Goal: Task Accomplishment & Management: Manage account settings

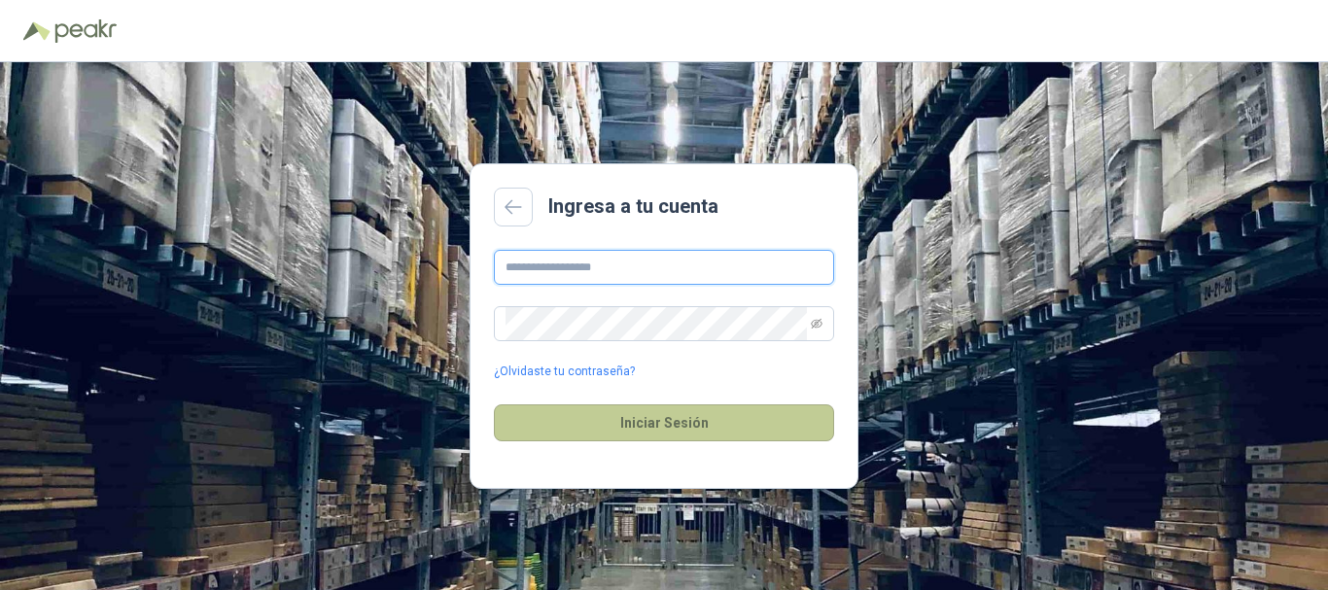
type input "**********"
click at [688, 425] on button "Iniciar Sesión" at bounding box center [664, 422] width 340 height 37
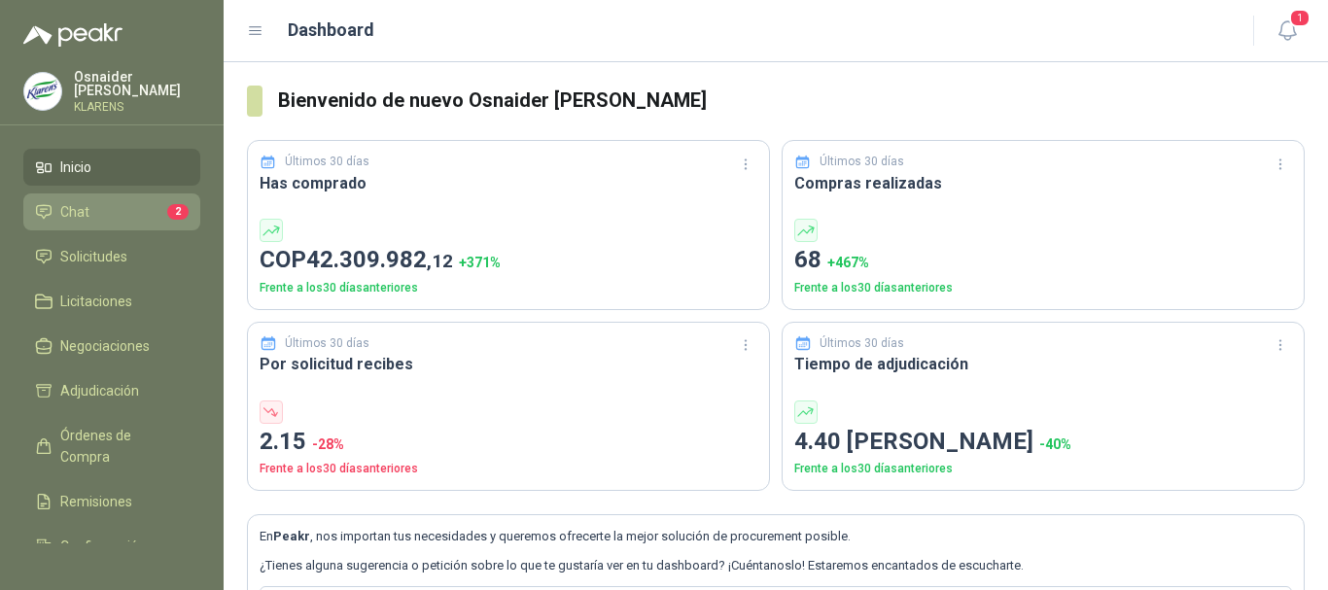
click at [98, 214] on li "Chat 2" at bounding box center [112, 211] width 154 height 21
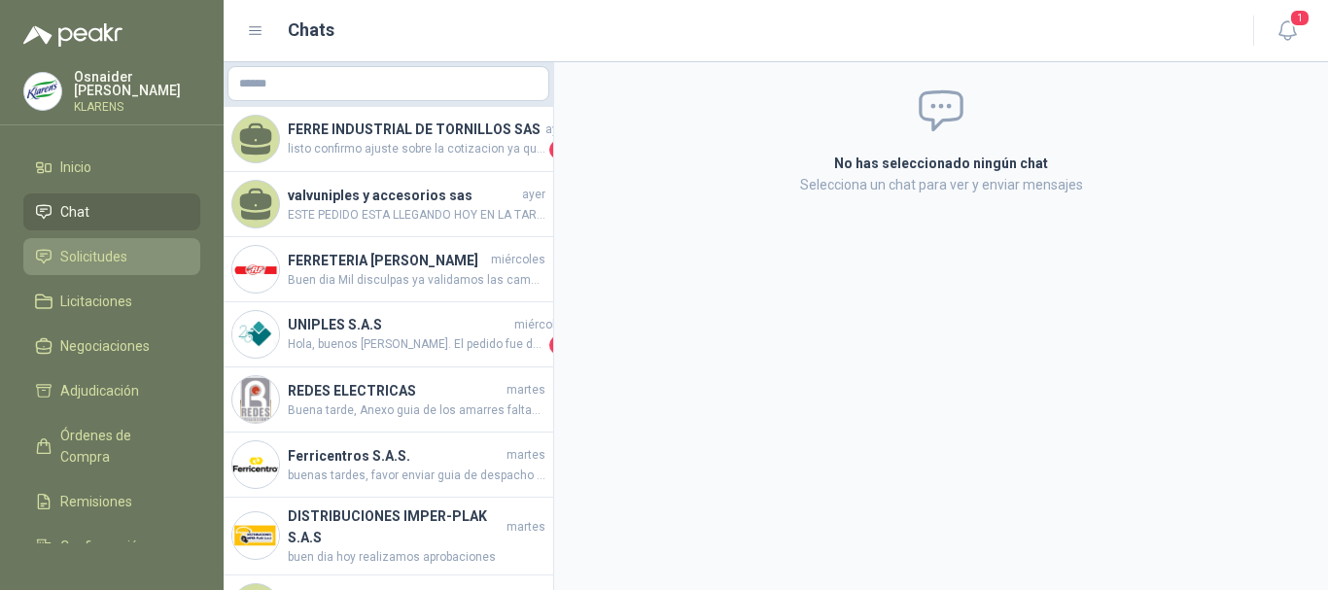
click at [94, 256] on span "Solicitudes" at bounding box center [93, 256] width 67 height 21
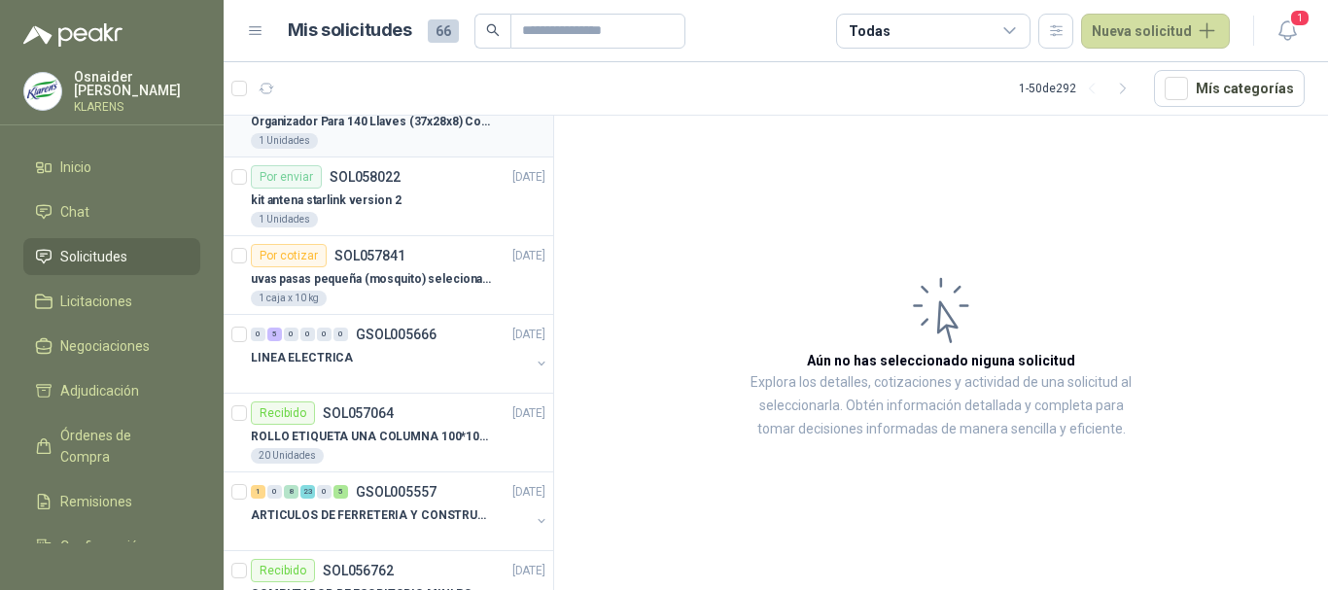
scroll to position [292, 0]
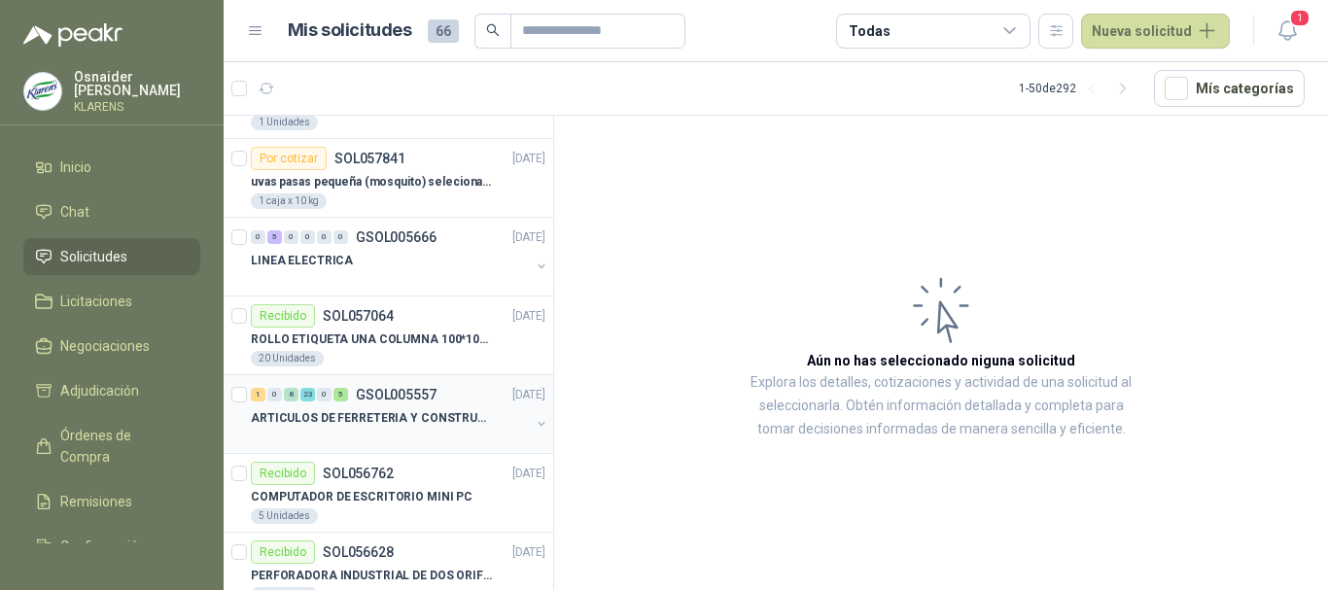
click at [435, 414] on p "ARTICULOS DE FERRETERIA Y CONSTRUCCION EN GENERAL" at bounding box center [372, 418] width 242 height 18
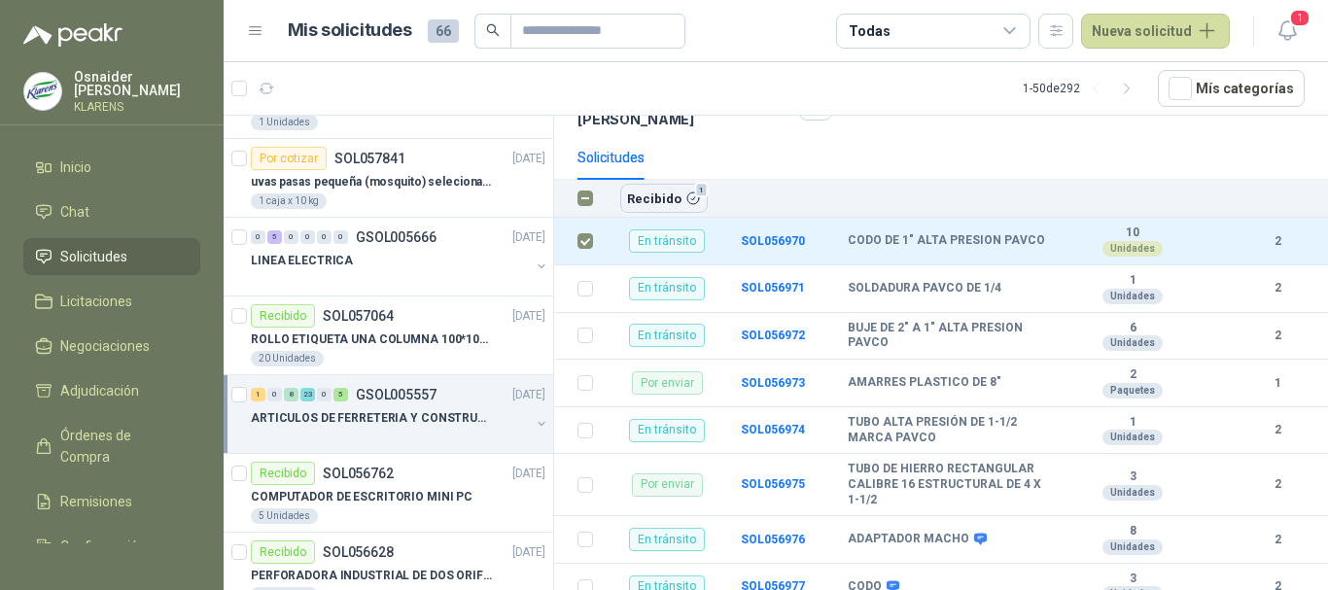
scroll to position [194, 0]
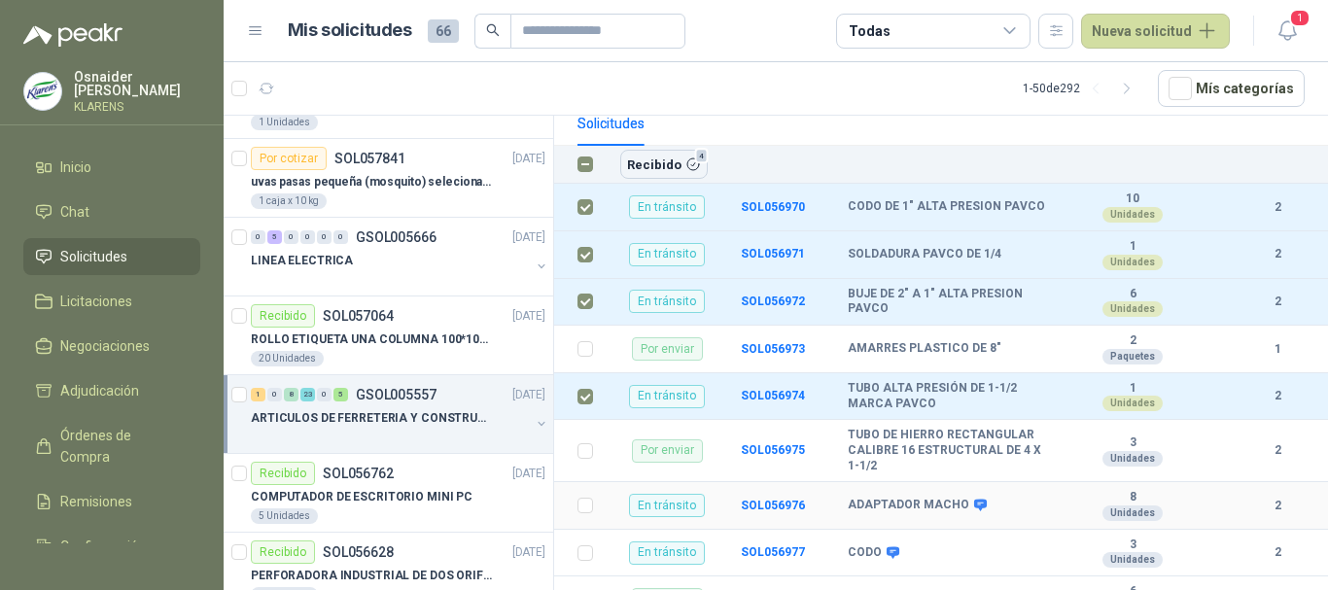
click at [591, 513] on label at bounding box center [585, 505] width 16 height 21
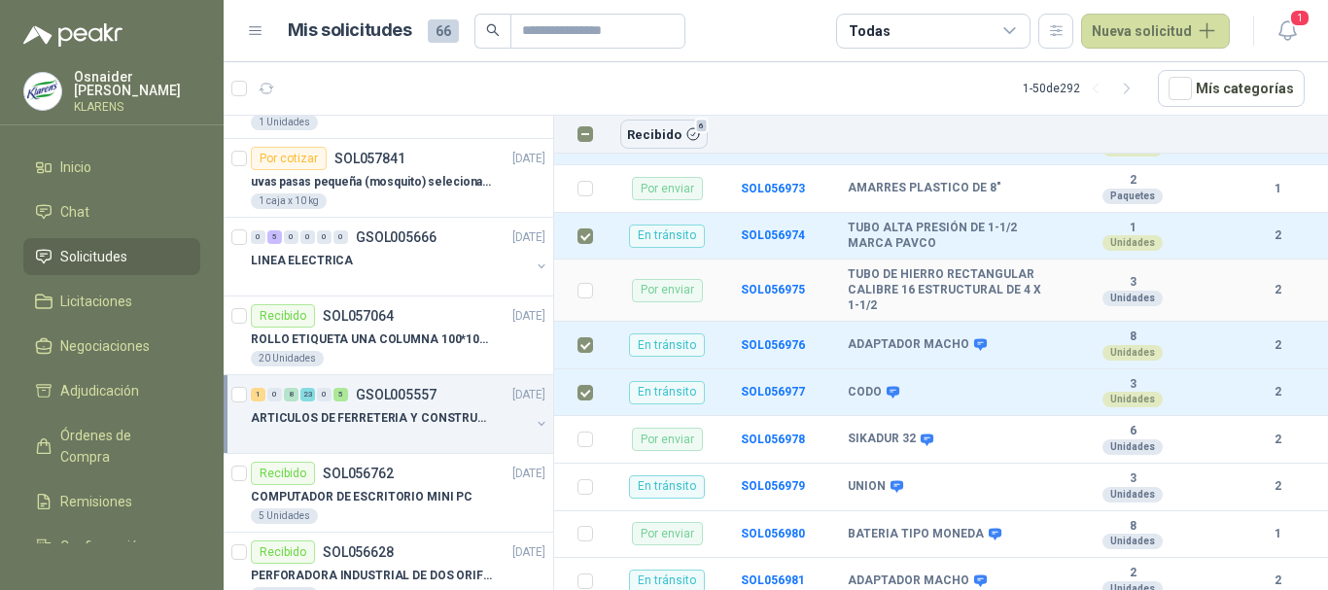
scroll to position [389, 0]
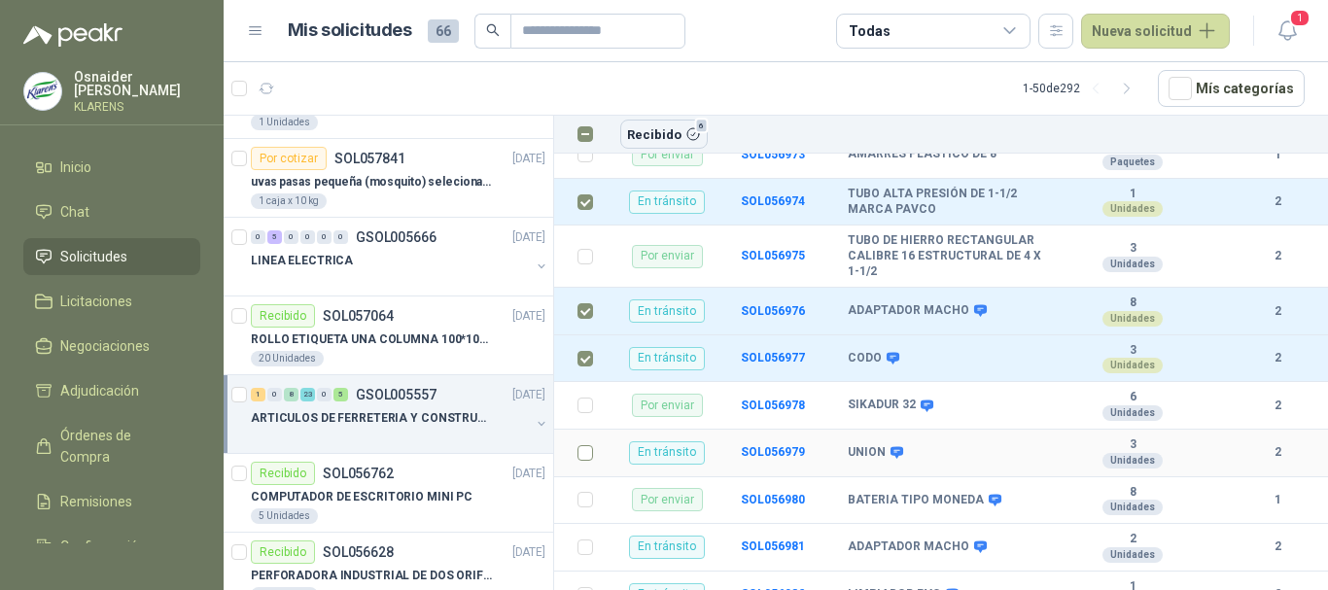
click at [590, 462] on label at bounding box center [585, 452] width 16 height 21
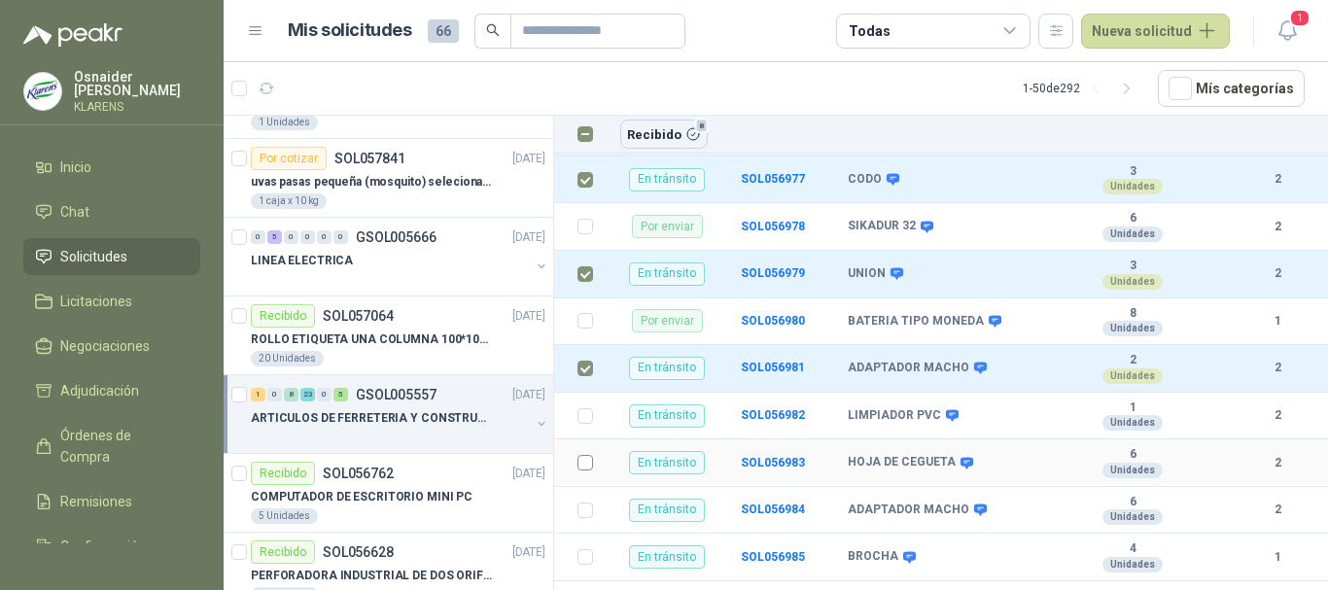
scroll to position [583, 0]
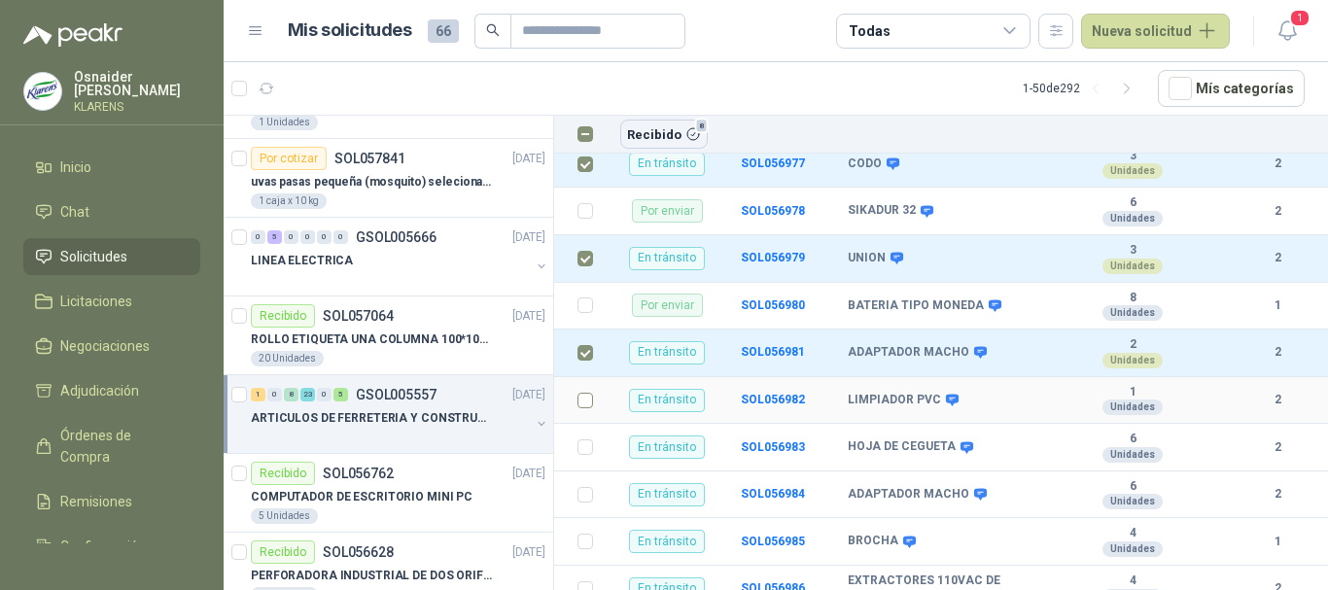
click at [577, 410] on label at bounding box center [585, 400] width 16 height 21
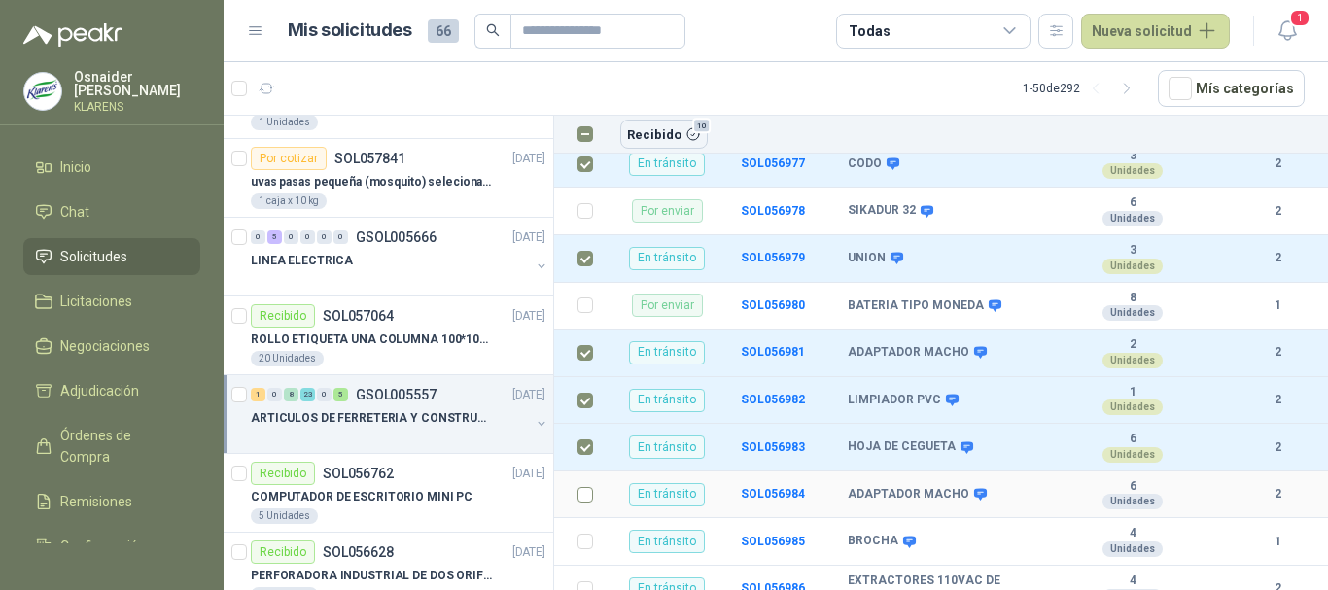
click at [585, 485] on label at bounding box center [585, 494] width 16 height 21
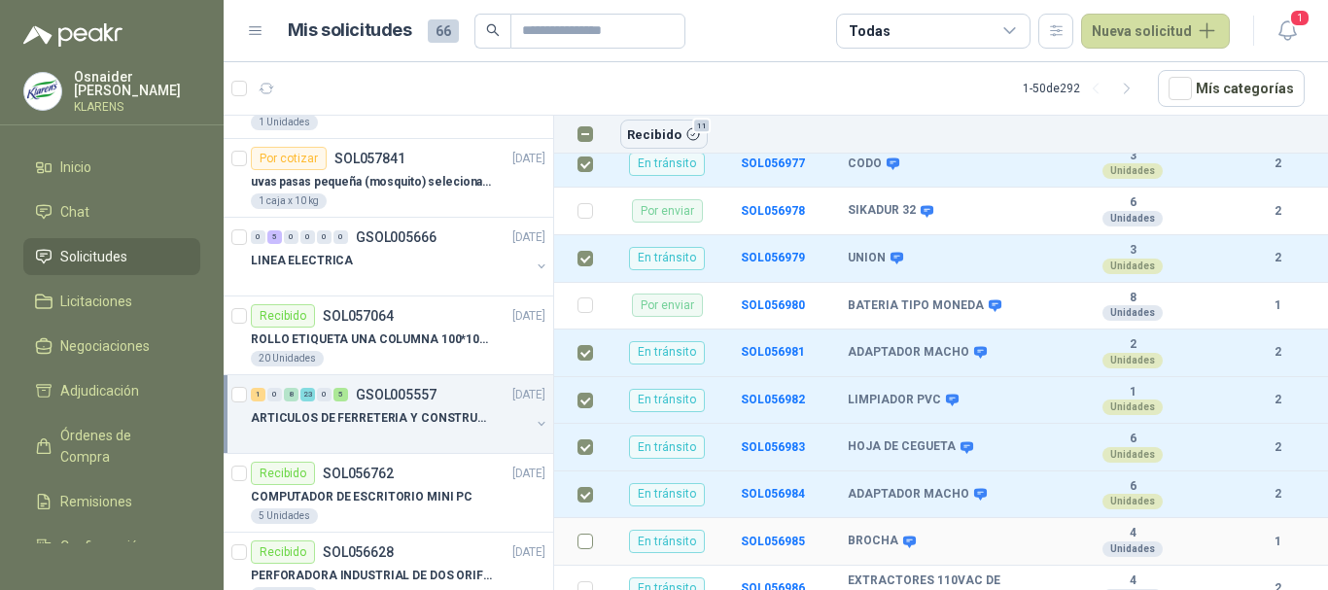
click at [585, 543] on td at bounding box center [579, 542] width 51 height 48
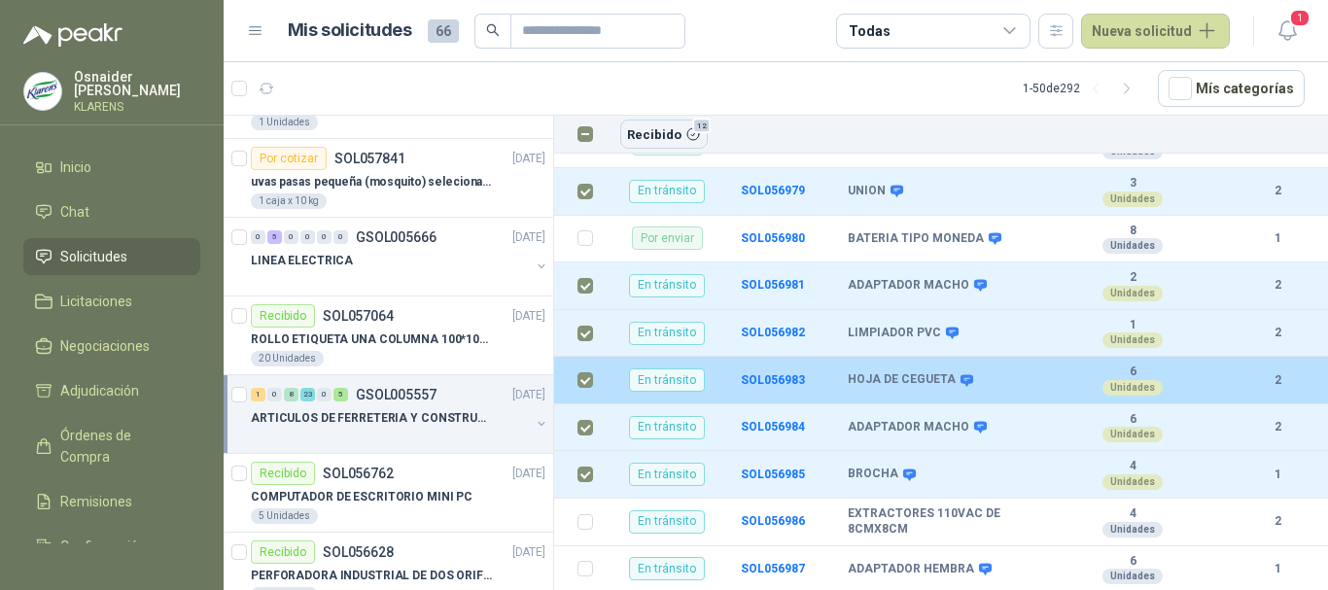
scroll to position [778, 0]
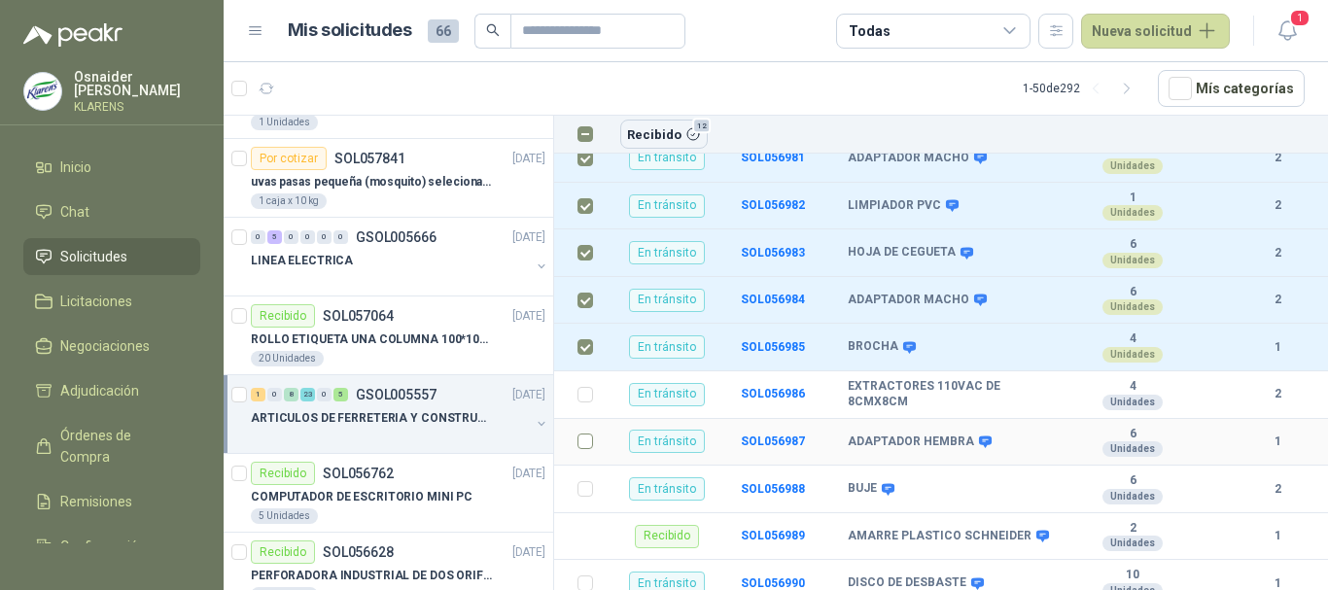
click at [594, 446] on td at bounding box center [579, 443] width 51 height 48
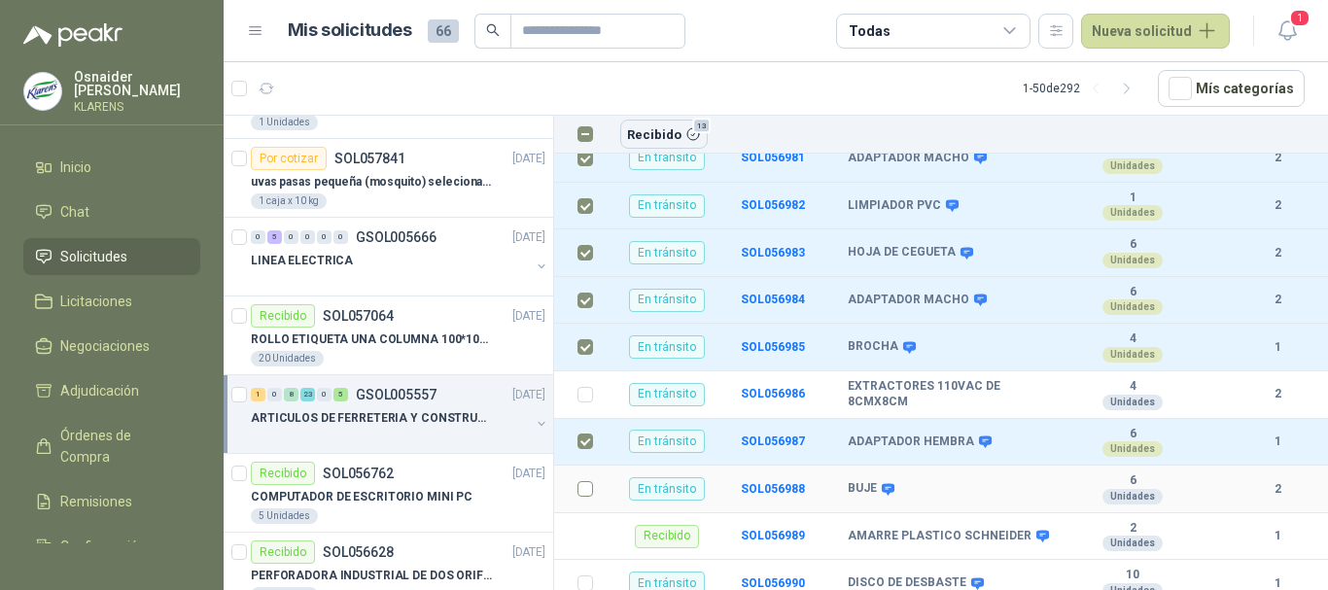
click at [582, 479] on td at bounding box center [579, 490] width 51 height 48
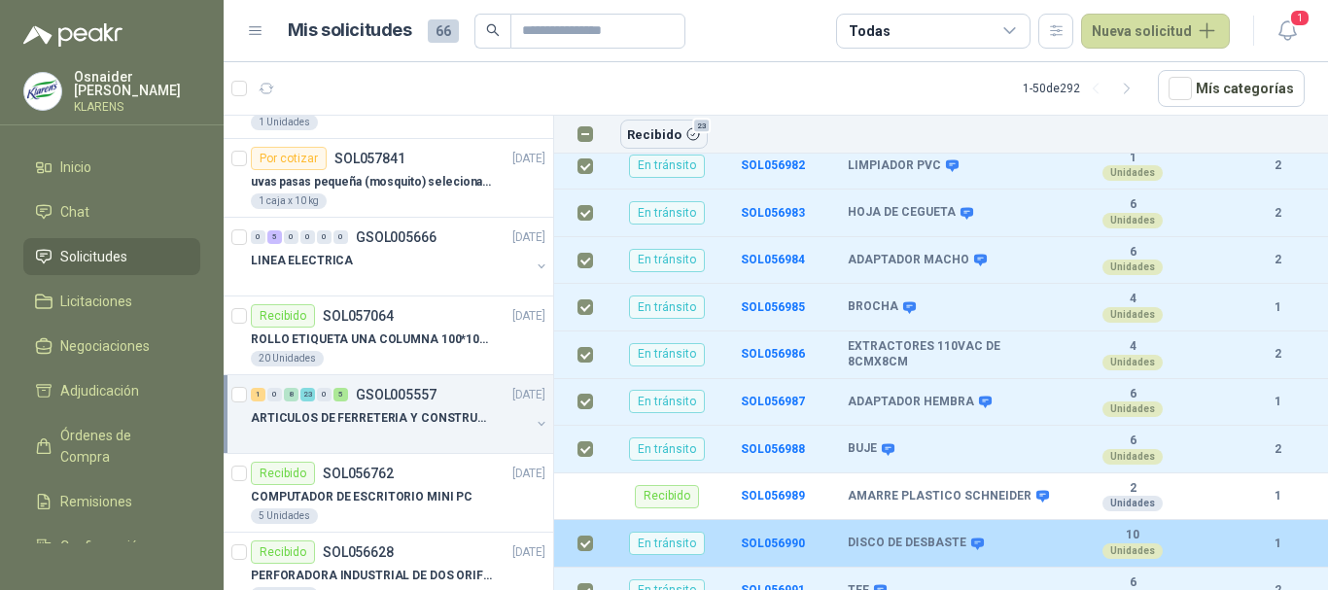
scroll to position [800, 0]
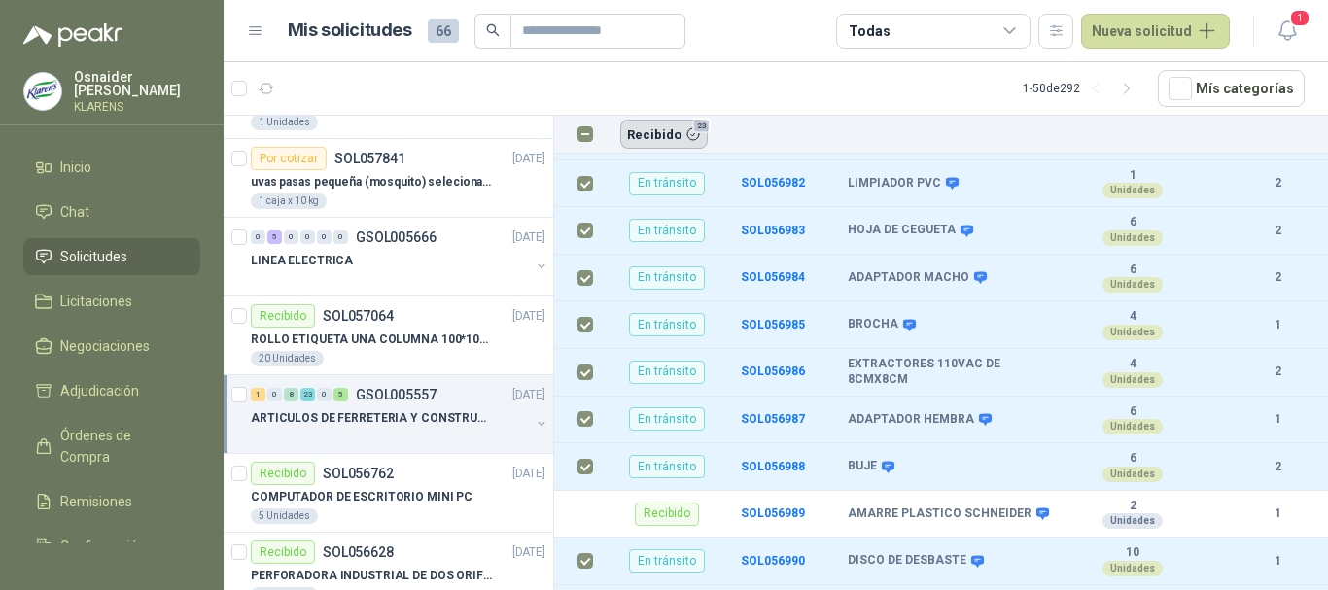
click at [636, 125] on button "Recibido 23" at bounding box center [663, 134] width 87 height 29
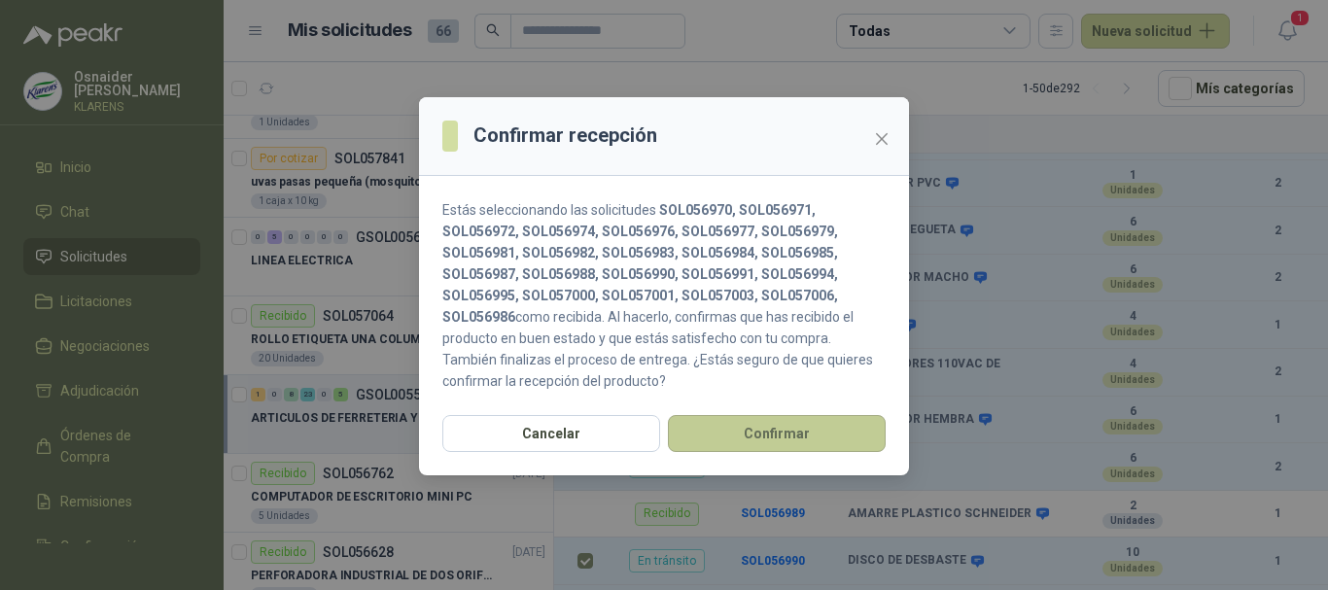
click at [821, 435] on button "Confirmar" at bounding box center [777, 433] width 218 height 37
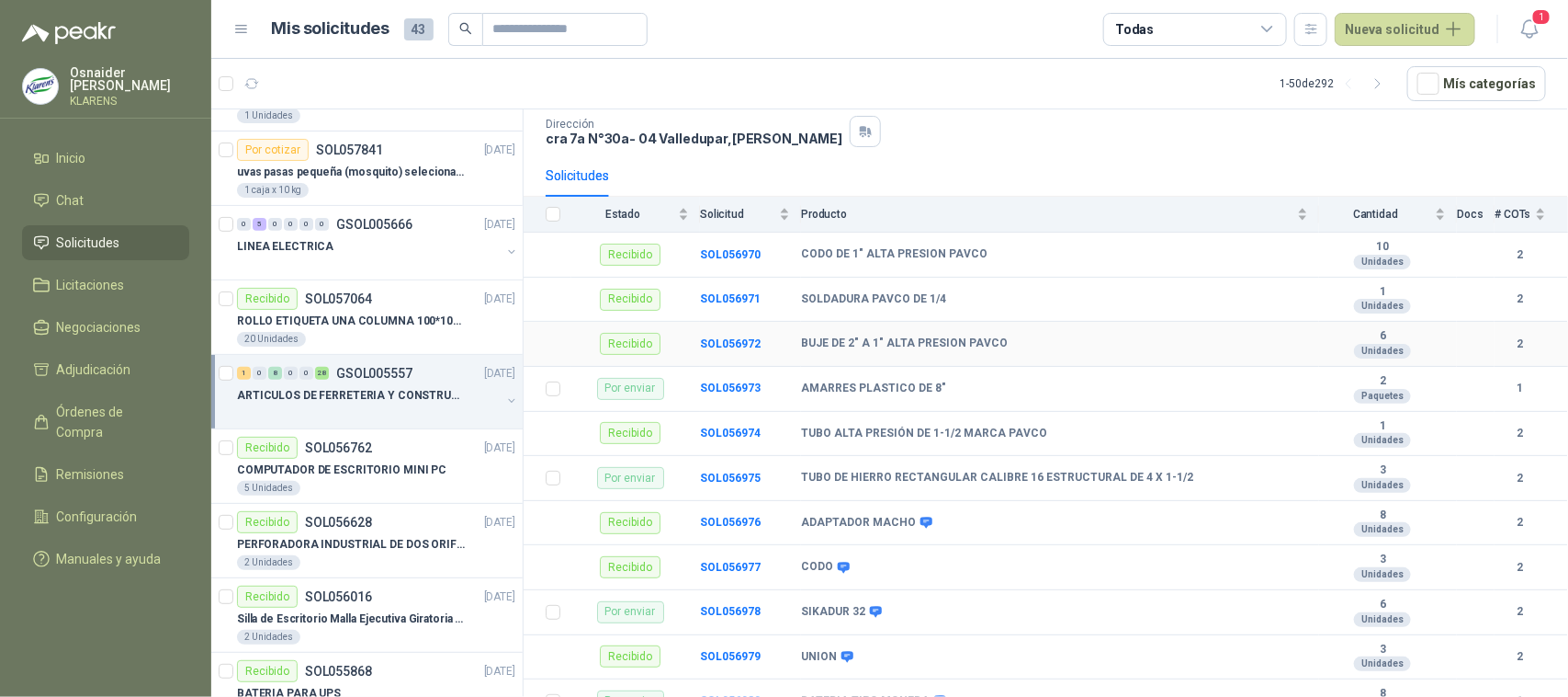
scroll to position [0, 0]
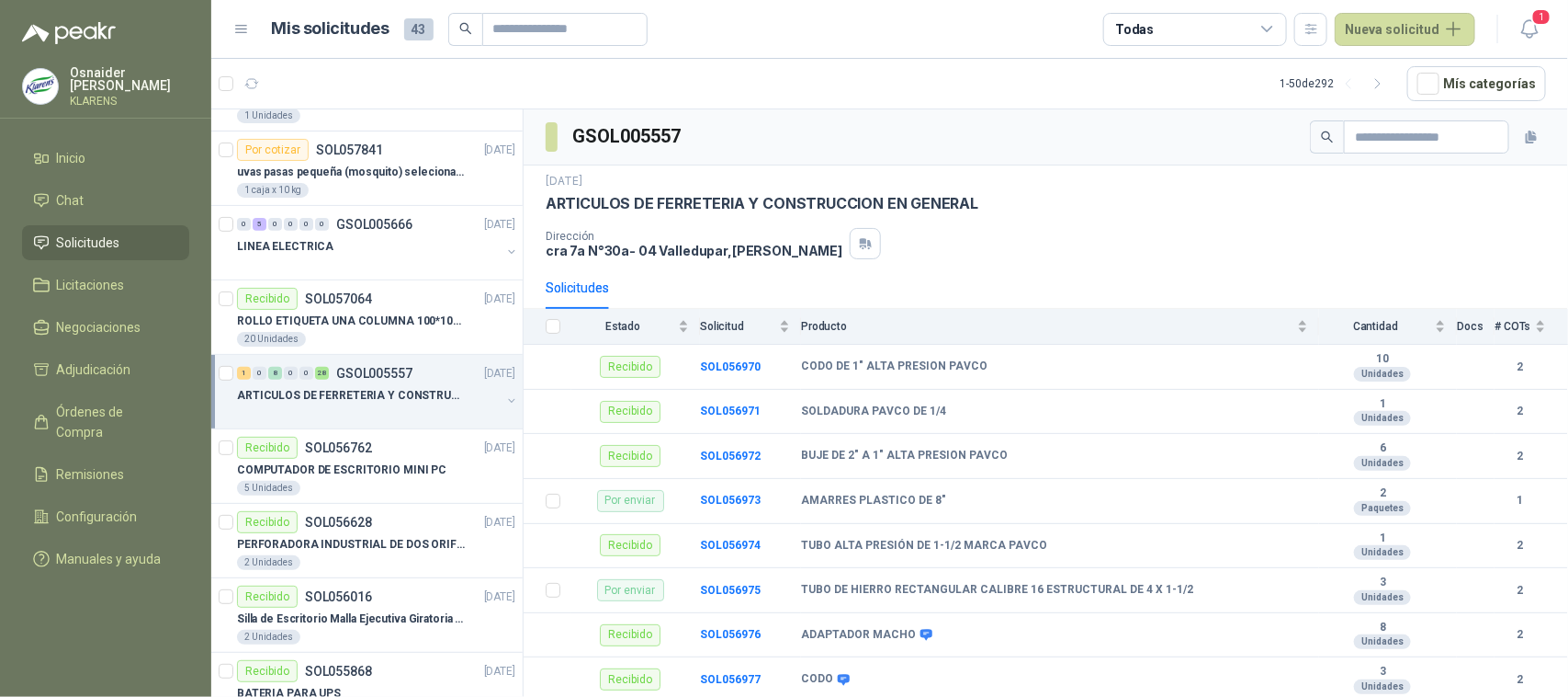
click at [1178, 23] on div "Todas" at bounding box center [1195, 29] width 183 height 33
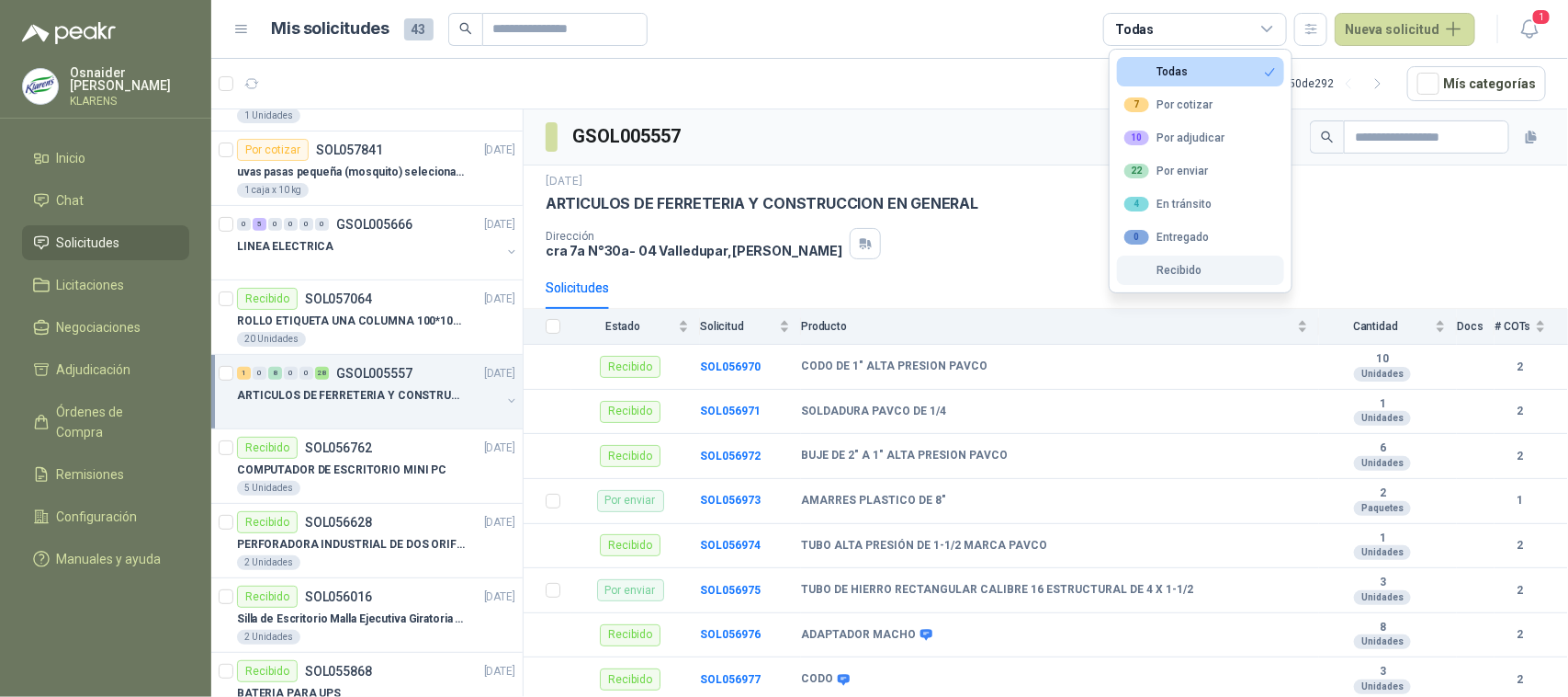
click at [1210, 265] on button "Recibido" at bounding box center [1200, 270] width 167 height 29
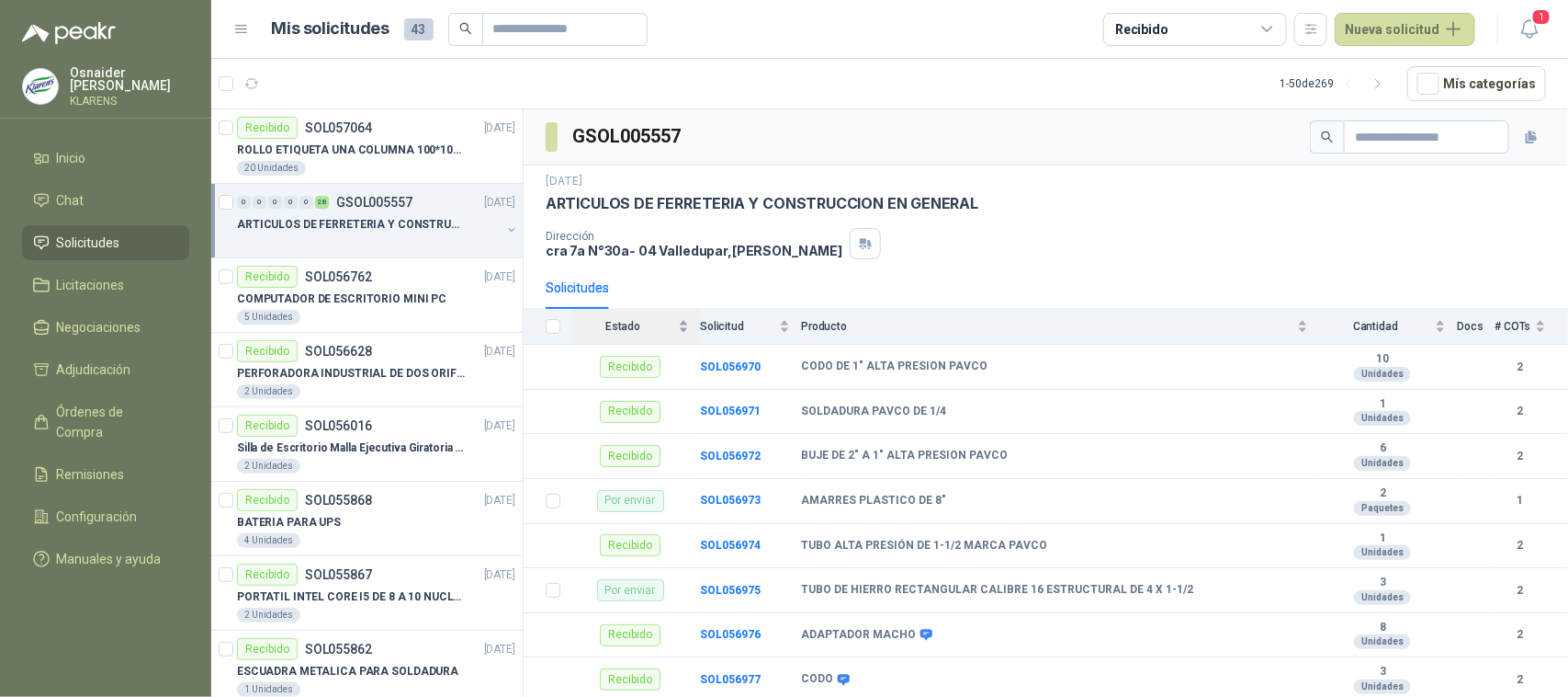
click at [681, 329] on div "Estado" at bounding box center [630, 325] width 117 height 18
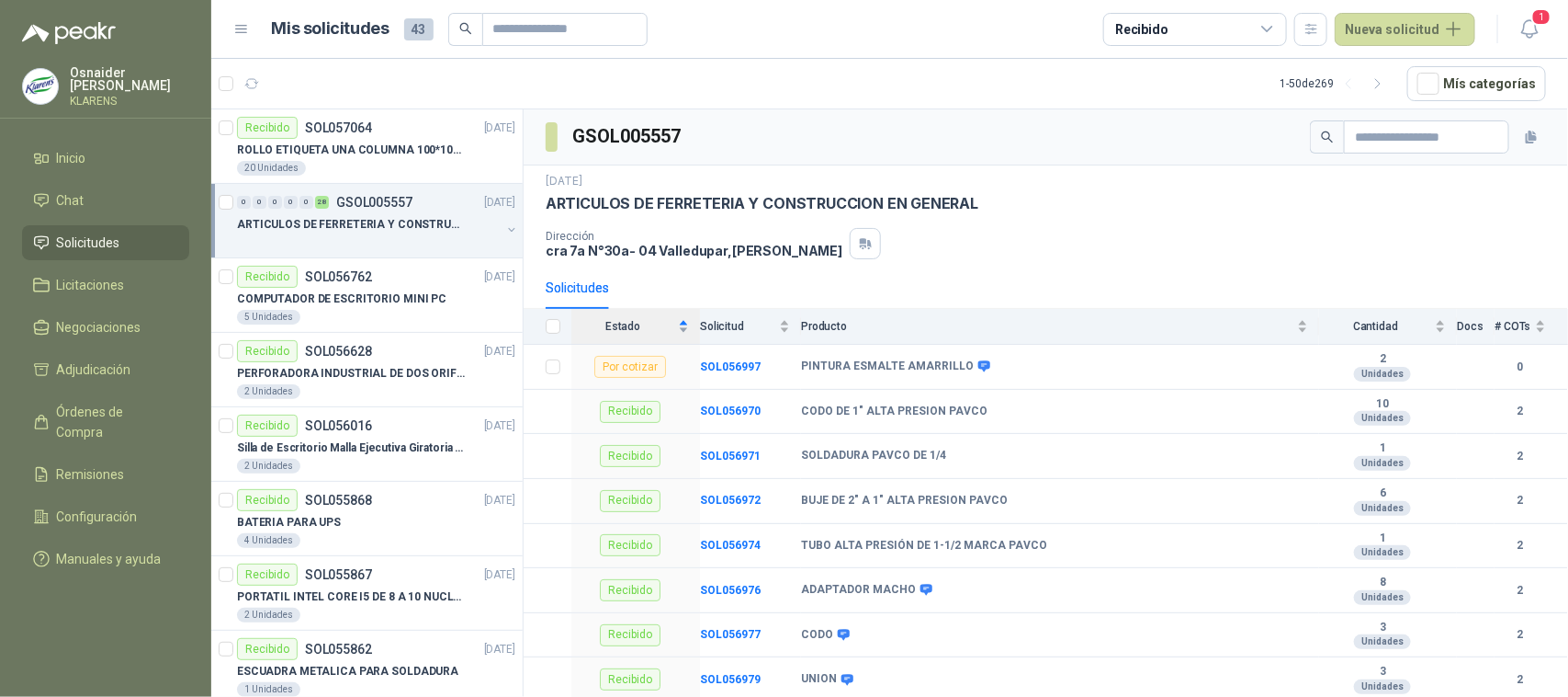
click at [681, 328] on div "Estado" at bounding box center [630, 325] width 117 height 18
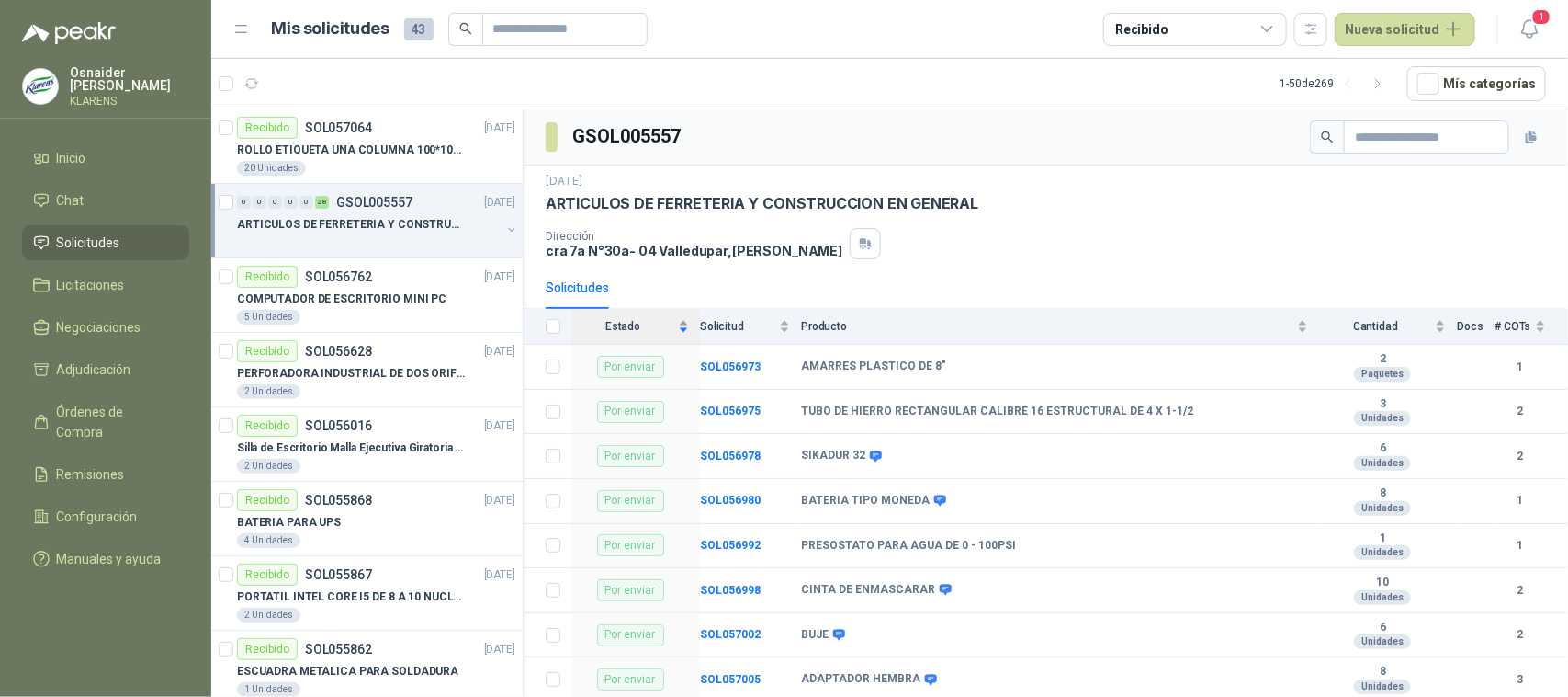
click at [681, 328] on div "Estado" at bounding box center [630, 325] width 117 height 18
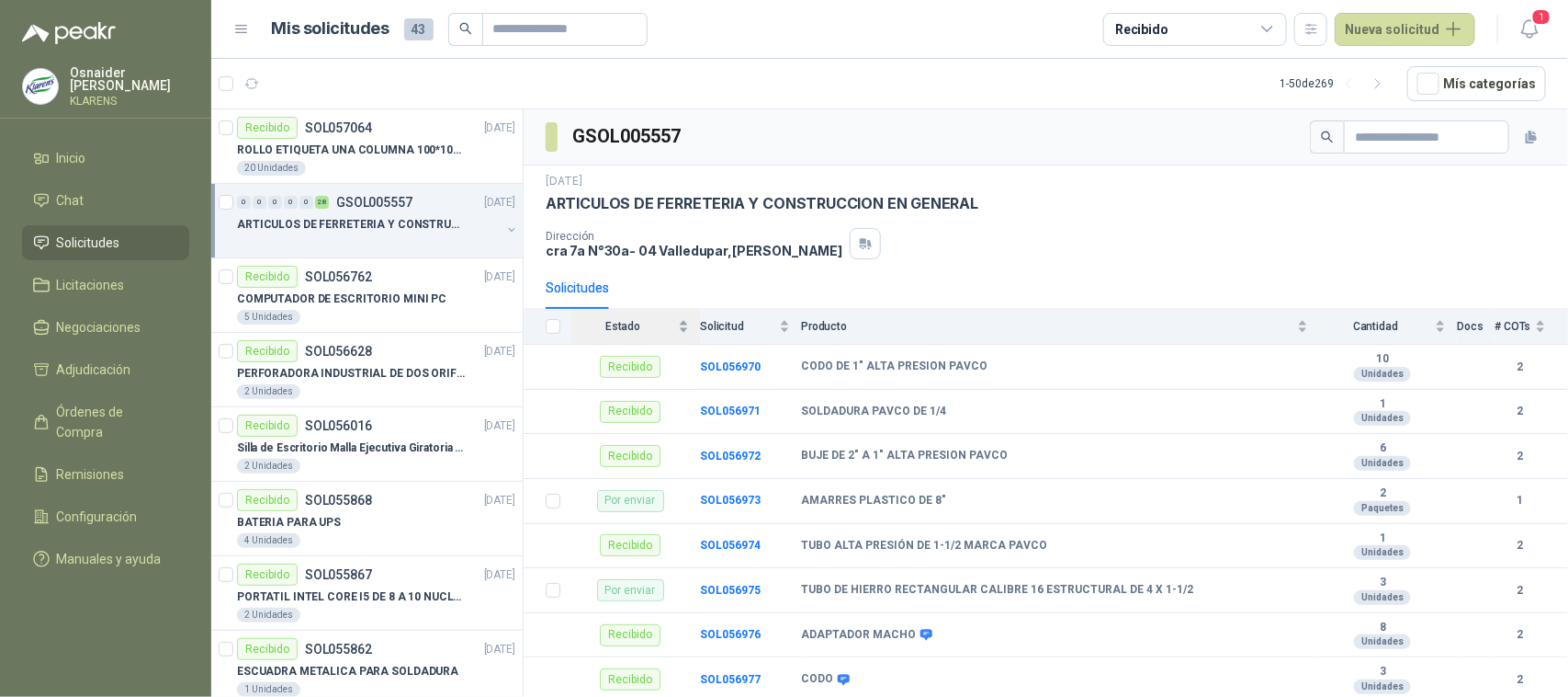
click at [612, 328] on span "Estado" at bounding box center [623, 326] width 103 height 13
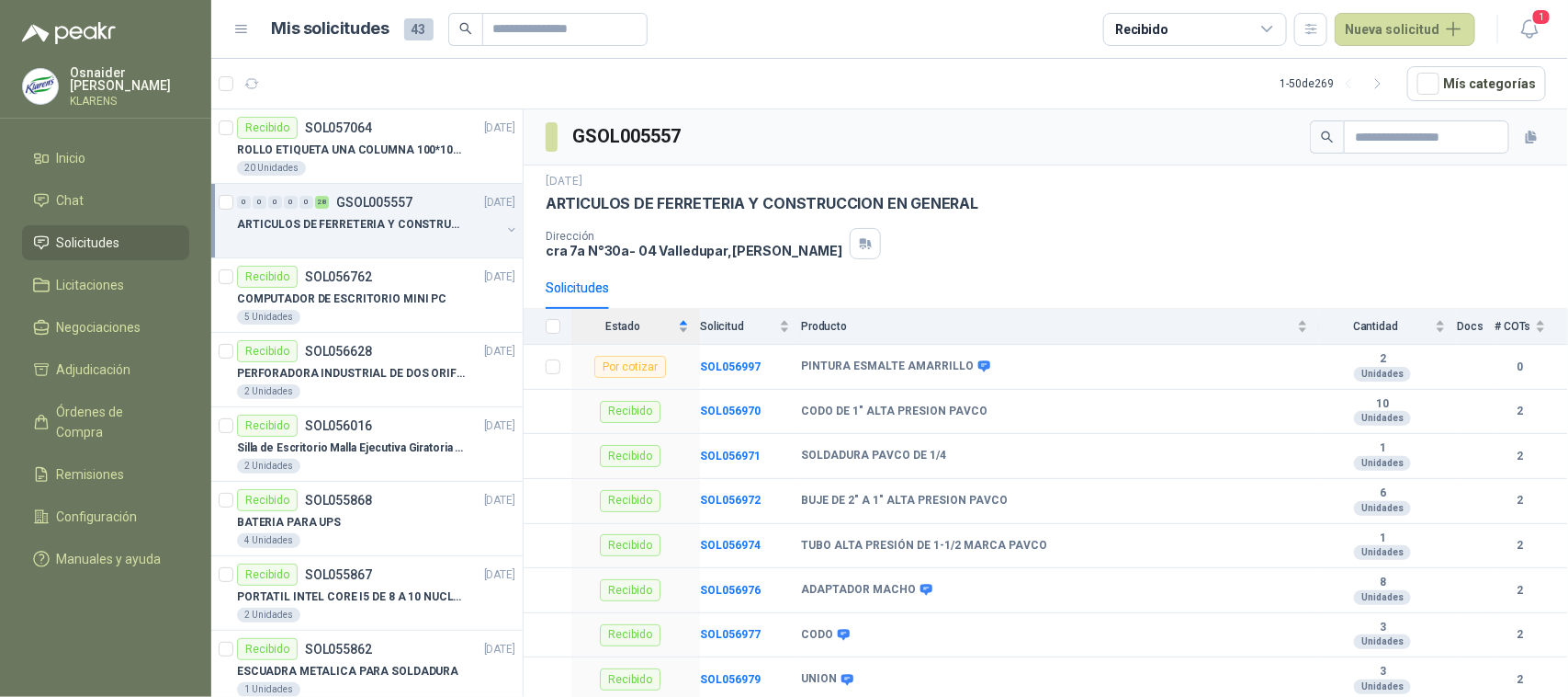
click at [612, 328] on span "Estado" at bounding box center [623, 326] width 103 height 13
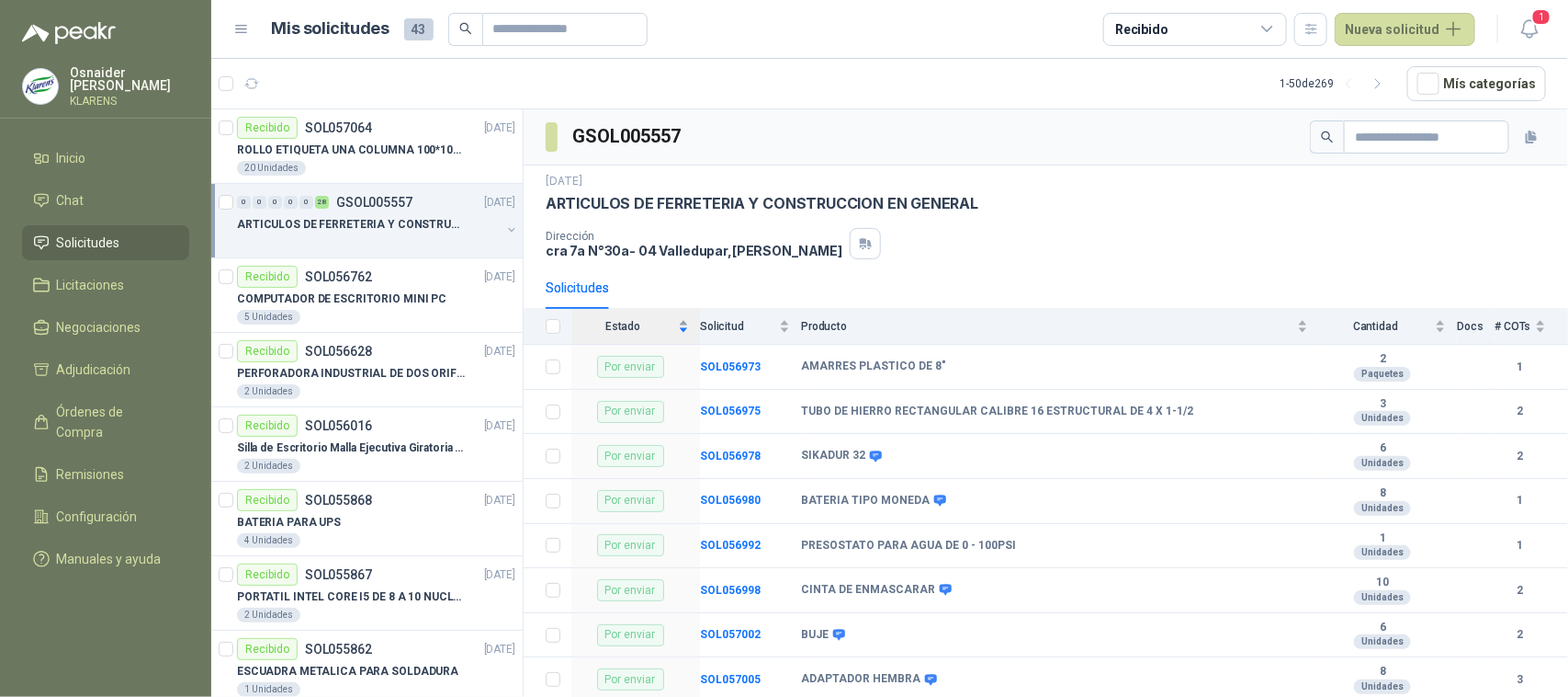
click at [612, 327] on span "Estado" at bounding box center [623, 326] width 103 height 13
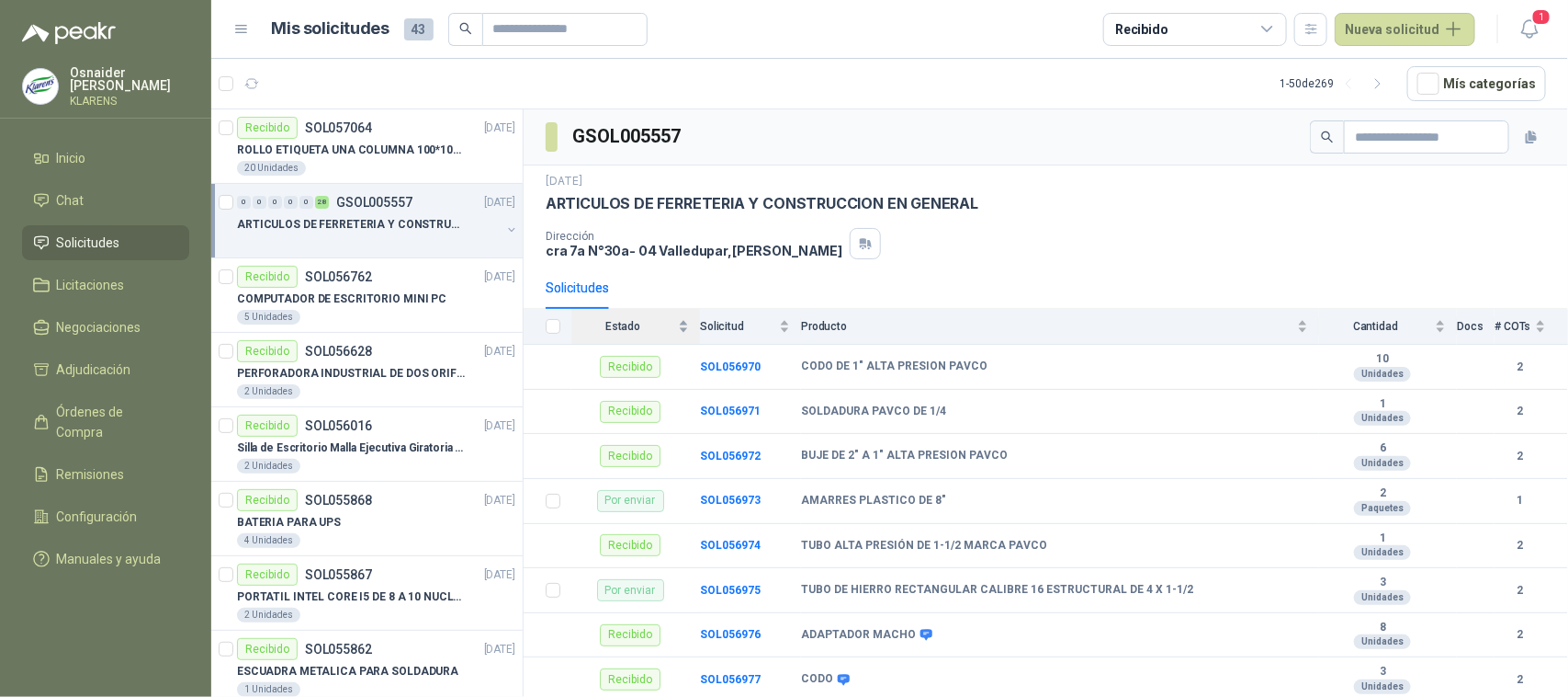
click at [631, 332] on span "Estado" at bounding box center [623, 326] width 103 height 13
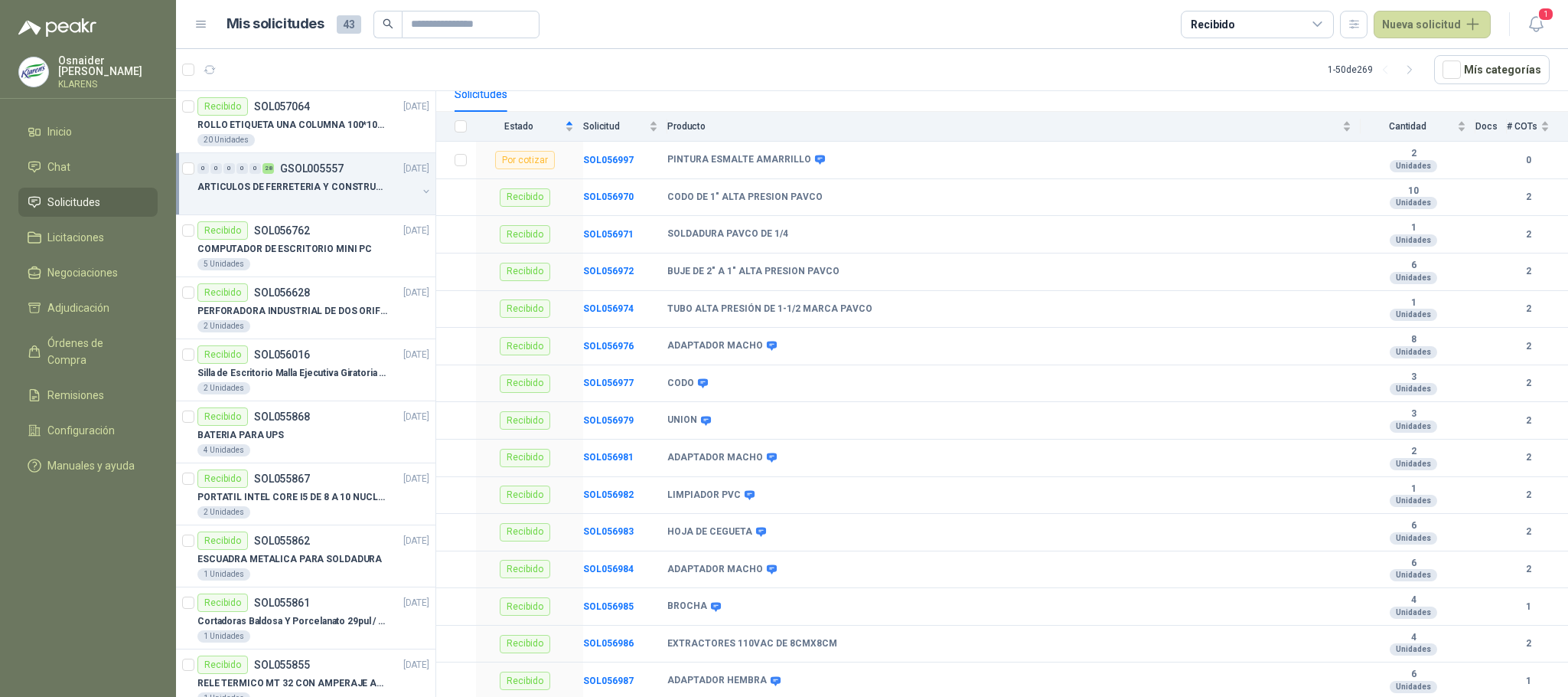
scroll to position [62, 0]
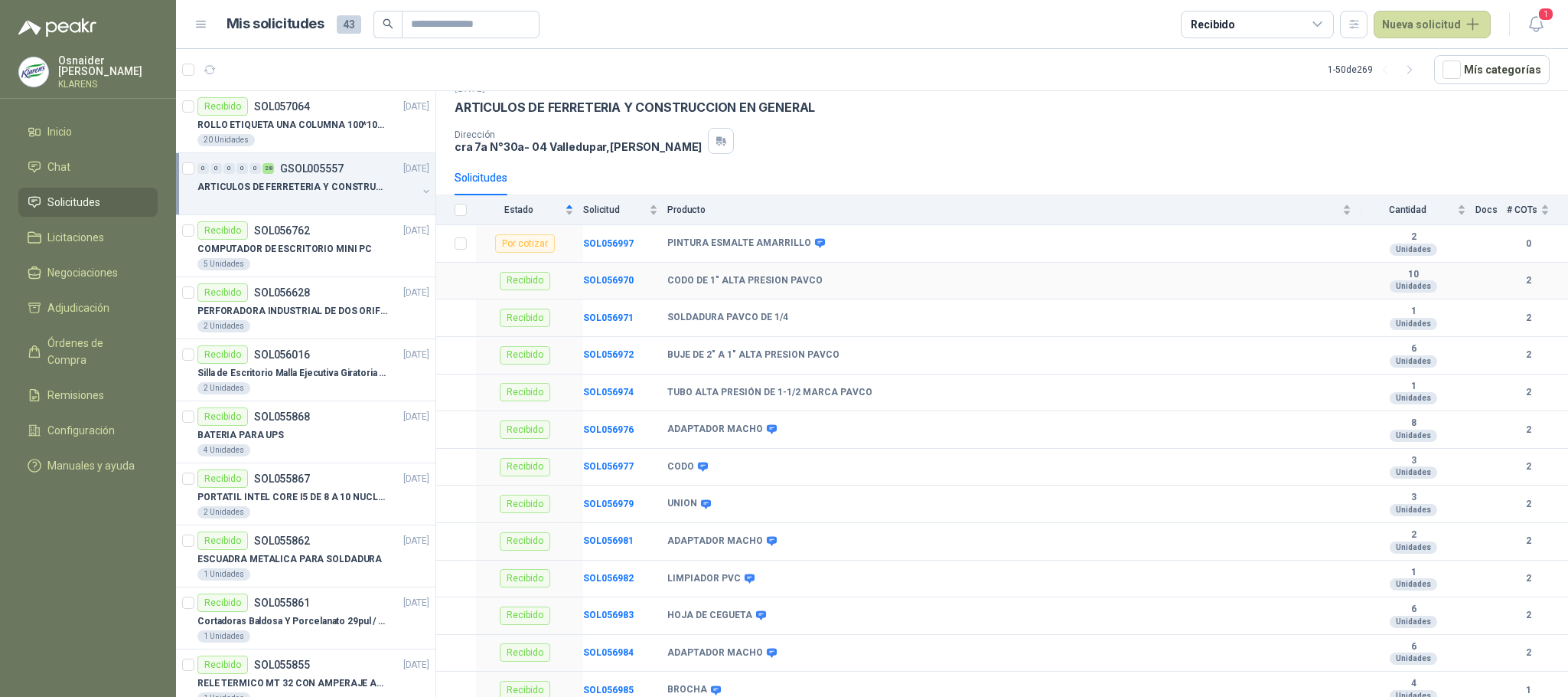
click at [473, 285] on td at bounding box center [456, 281] width 40 height 38
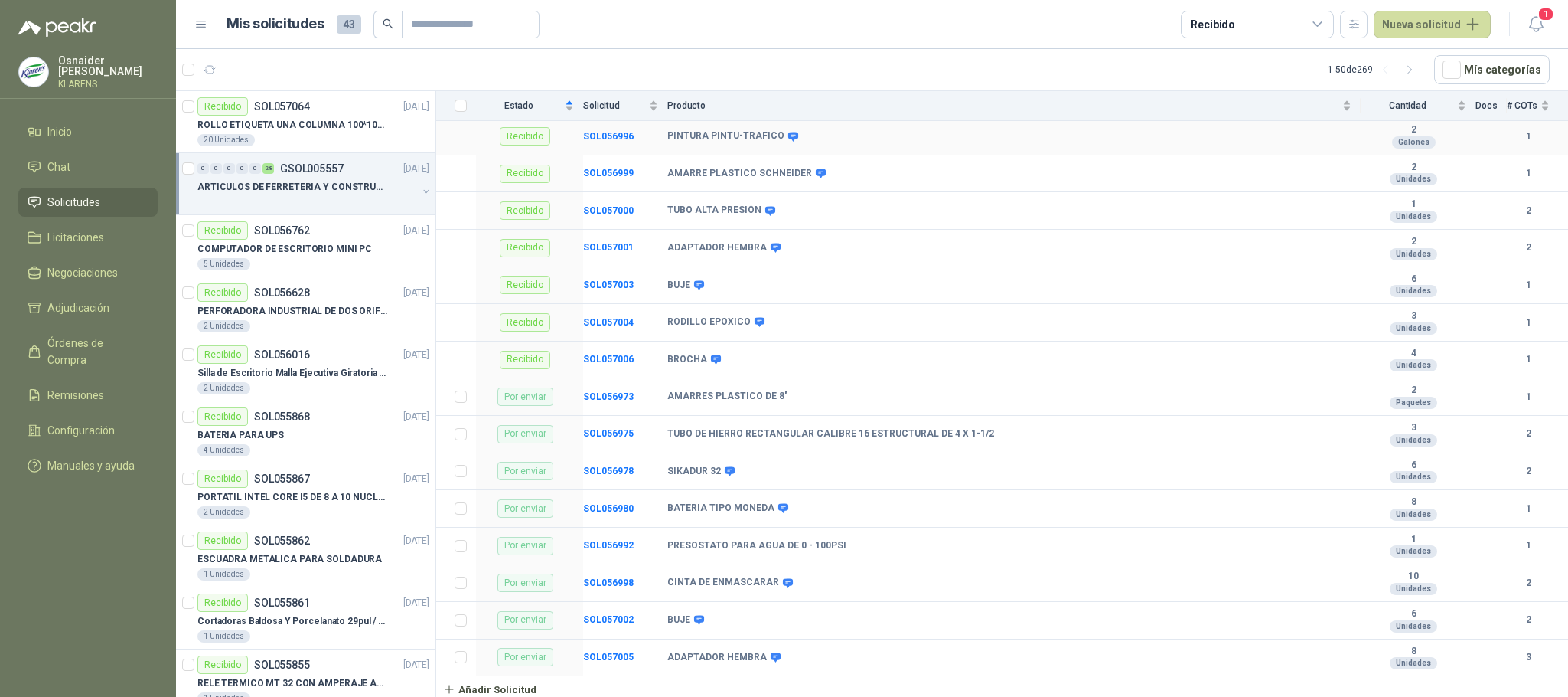
scroll to position [1046, 0]
